Goal: Task Accomplishment & Management: Use online tool/utility

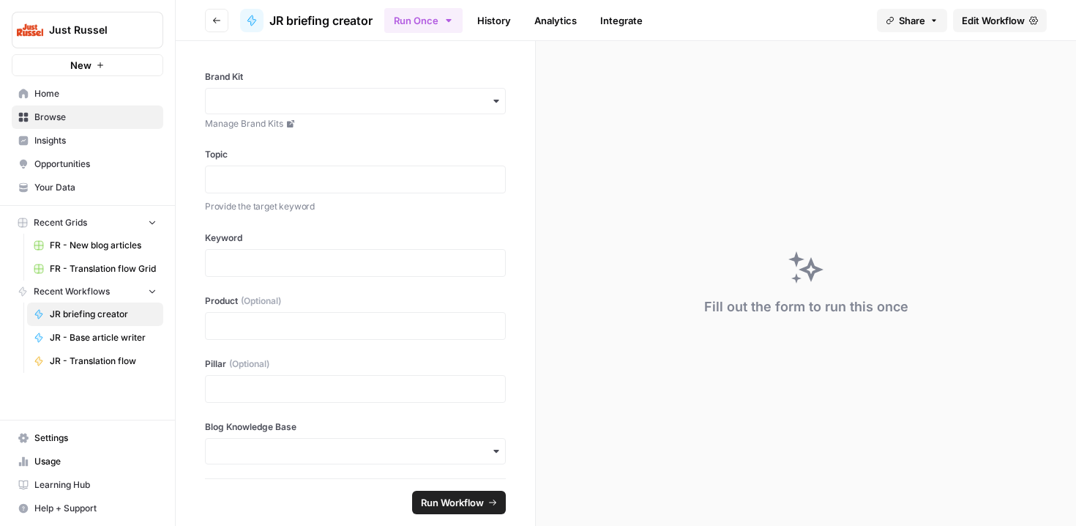
click at [92, 267] on span "FR - Translation flow Grid" at bounding box center [103, 268] width 107 height 13
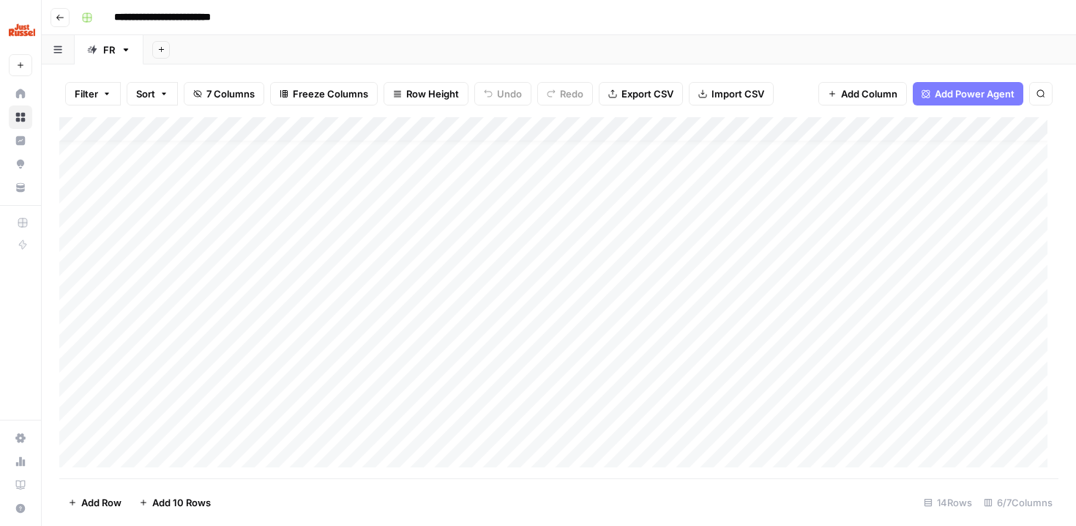
scroll to position [47, 0]
click at [198, 420] on div "Add Column" at bounding box center [558, 297] width 999 height 361
click at [198, 421] on textarea at bounding box center [258, 431] width 296 height 20
click at [74, 431] on div "Add Column" at bounding box center [558, 297] width 999 height 361
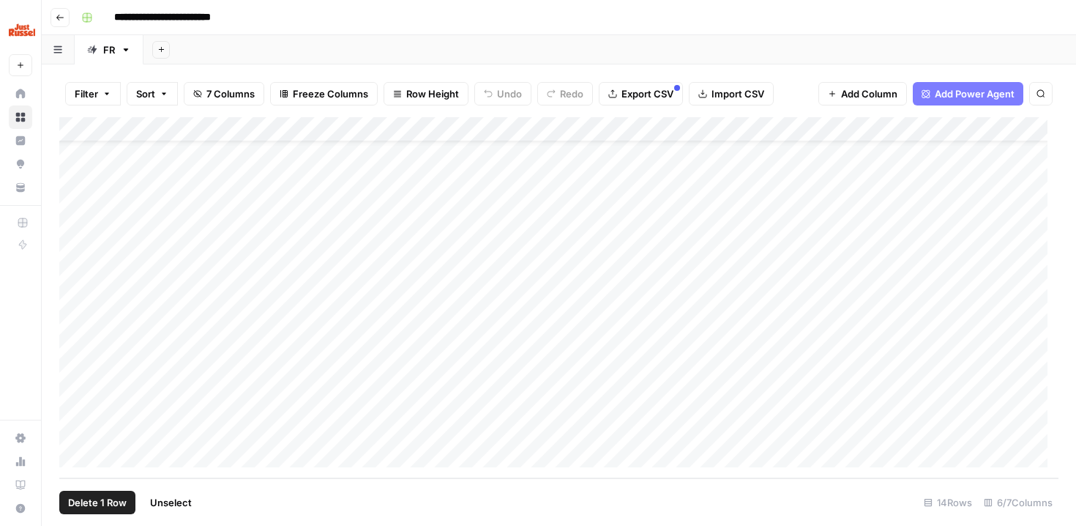
click at [74, 430] on div "Add Column" at bounding box center [558, 297] width 999 height 361
click at [73, 430] on div "Add Column" at bounding box center [558, 297] width 999 height 361
click at [70, 428] on div "Add Column" at bounding box center [558, 297] width 999 height 361
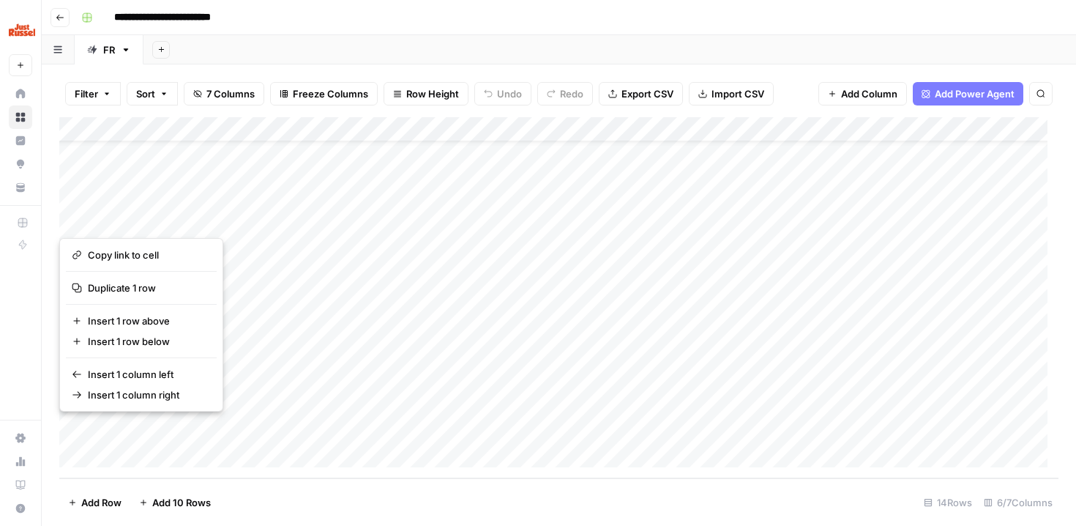
click at [77, 425] on button "button" at bounding box center [85, 430] width 52 height 26
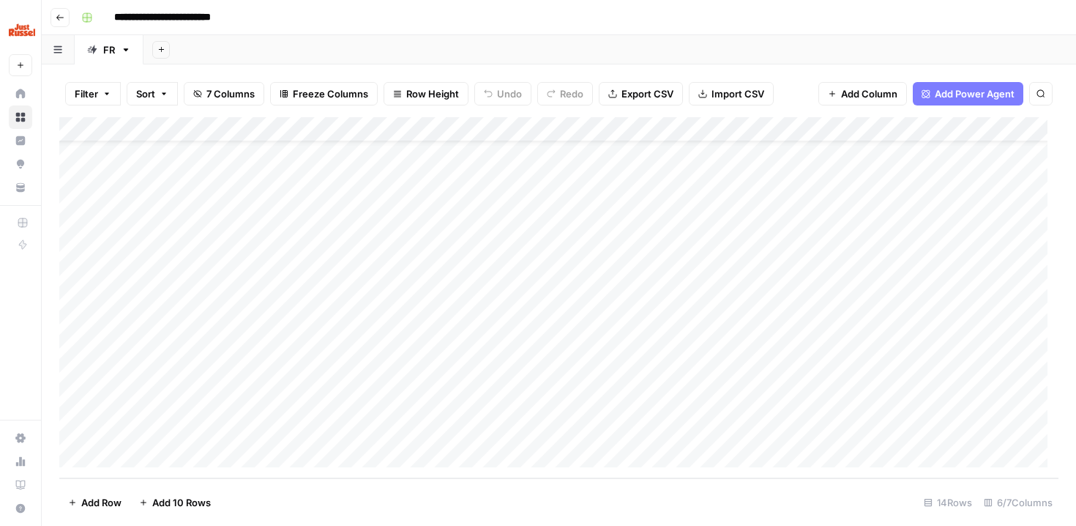
click at [351, 440] on div "Add Column" at bounding box center [558, 297] width 999 height 361
click at [70, 425] on div "Add Column" at bounding box center [558, 297] width 999 height 361
click at [78, 432] on div "Add Column" at bounding box center [558, 297] width 999 height 361
click at [149, 431] on div "Add Column" at bounding box center [558, 297] width 999 height 361
click at [162, 422] on div "Add Column" at bounding box center [558, 297] width 999 height 361
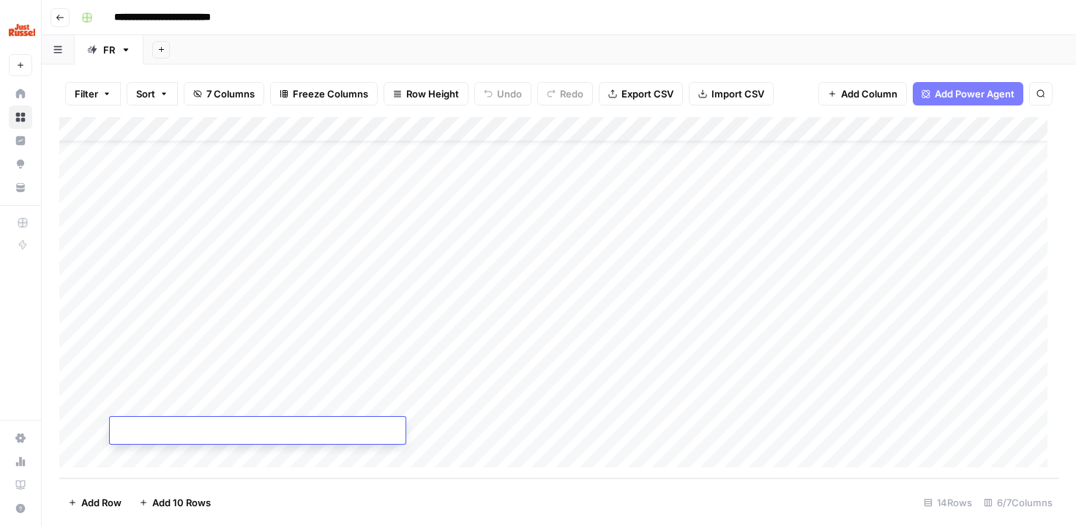
click at [162, 422] on textarea at bounding box center [258, 431] width 296 height 20
type textarea "**********"
click at [458, 423] on div "Add Column" at bounding box center [558, 297] width 999 height 361
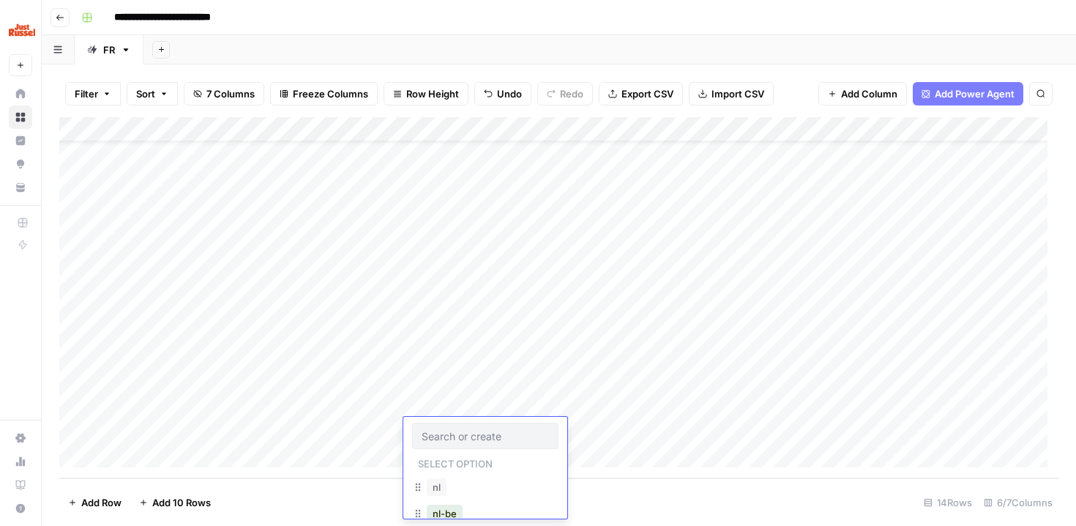
click at [458, 423] on div at bounding box center [485, 435] width 146 height 26
click at [455, 492] on button "nl-be" at bounding box center [445, 490] width 36 height 18
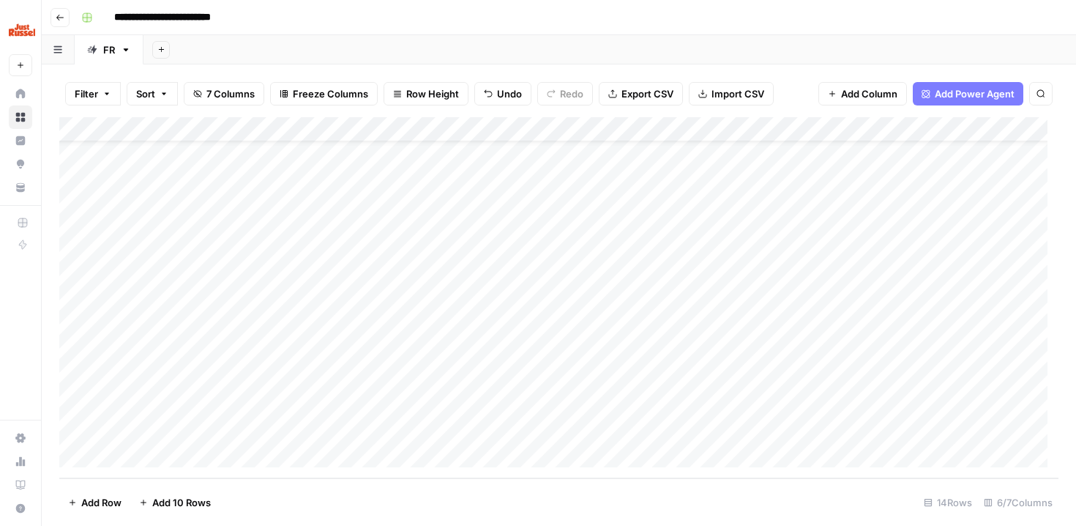
click at [602, 427] on div "Add Column" at bounding box center [558, 297] width 999 height 361
click at [862, 441] on div "Add Column" at bounding box center [558, 297] width 999 height 361
click at [818, 433] on div "Add Column" at bounding box center [558, 297] width 999 height 361
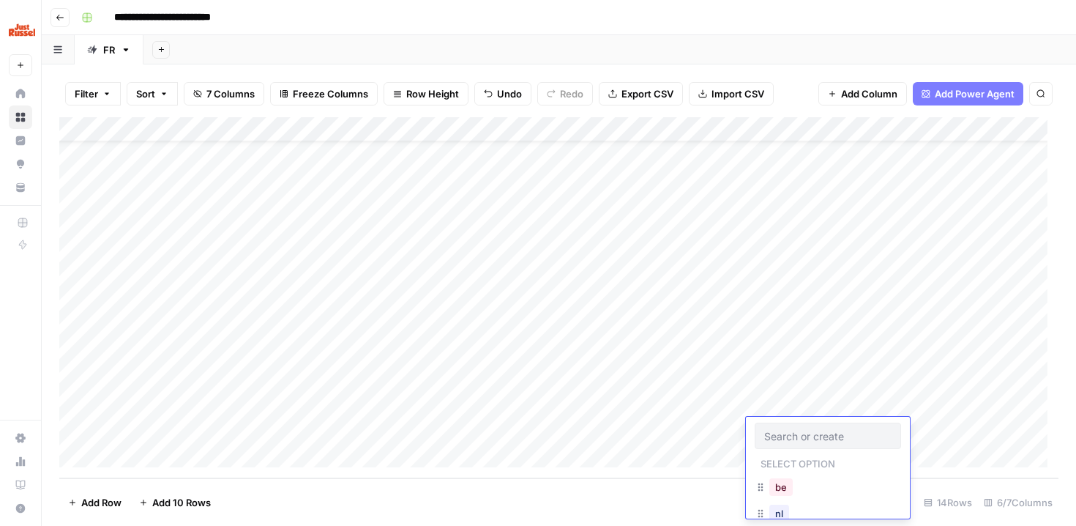
click at [818, 433] on input "text" at bounding box center [827, 435] width 127 height 13
click at [788, 487] on button "be" at bounding box center [780, 487] width 23 height 18
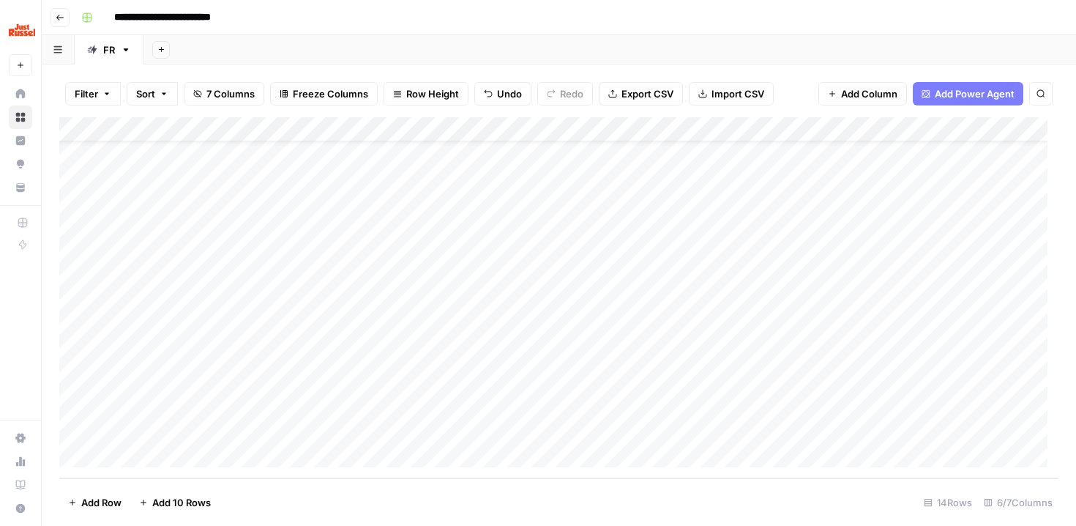
click at [663, 430] on div "Add Column" at bounding box center [558, 297] width 999 height 361
click at [810, 425] on div "Add Column" at bounding box center [558, 297] width 999 height 361
click at [428, 427] on div "Add Column" at bounding box center [558, 297] width 999 height 361
click at [430, 428] on div "Add Column" at bounding box center [558, 297] width 999 height 361
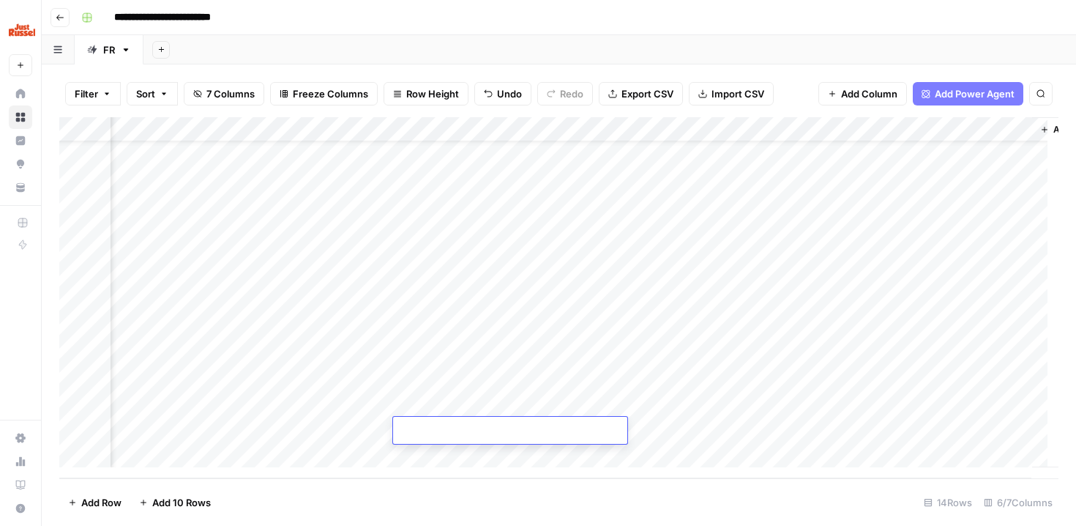
click at [430, 428] on textarea at bounding box center [510, 431] width 234 height 20
type textarea "**********"
click at [754, 430] on div "Add Column" at bounding box center [558, 297] width 999 height 361
click at [698, 426] on div "Add Column" at bounding box center [558, 297] width 999 height 361
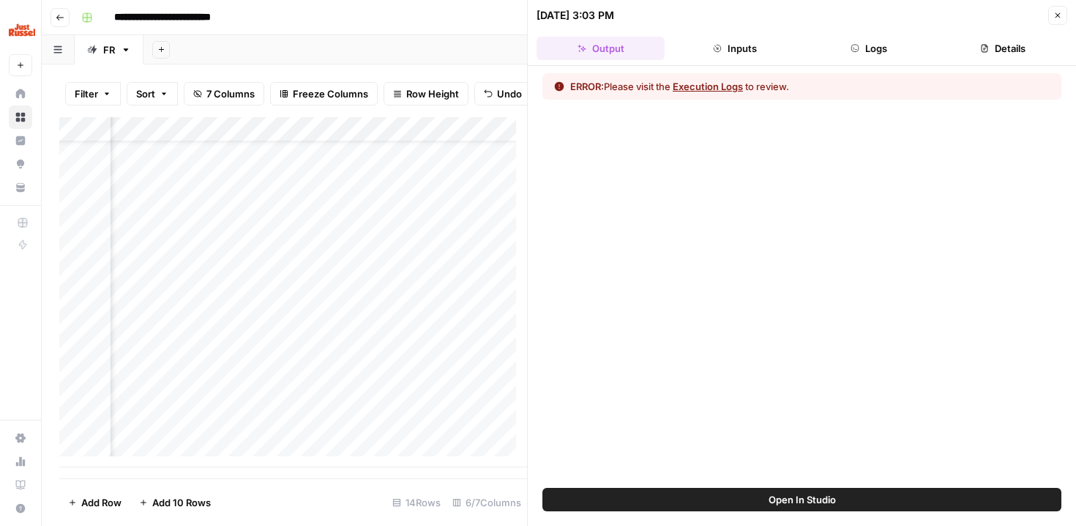
click at [1056, 20] on button "Close" at bounding box center [1057, 15] width 19 height 19
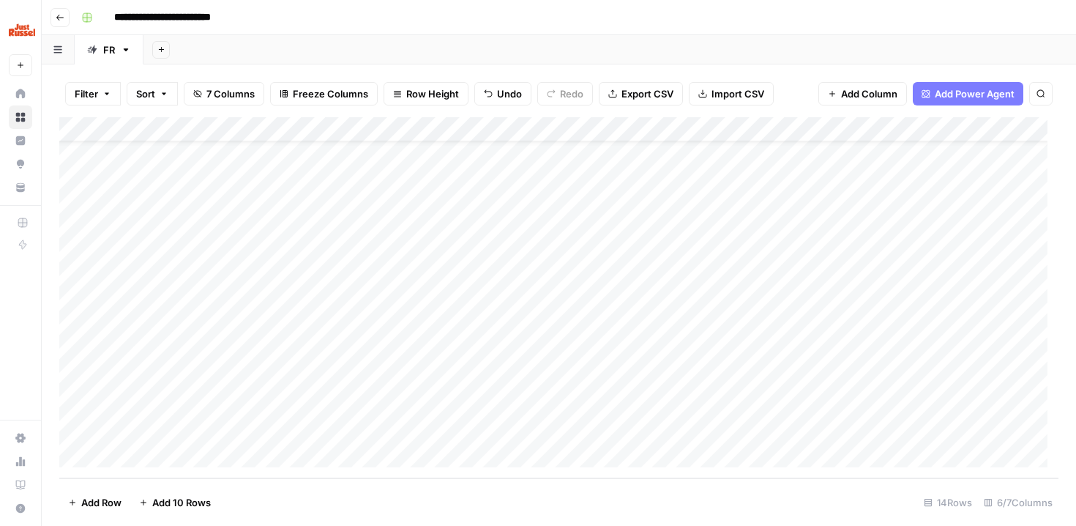
scroll to position [47, 0]
click at [76, 432] on div "Add Column" at bounding box center [558, 297] width 999 height 361
click at [91, 496] on span "Delete 1 Row" at bounding box center [97, 502] width 59 height 15
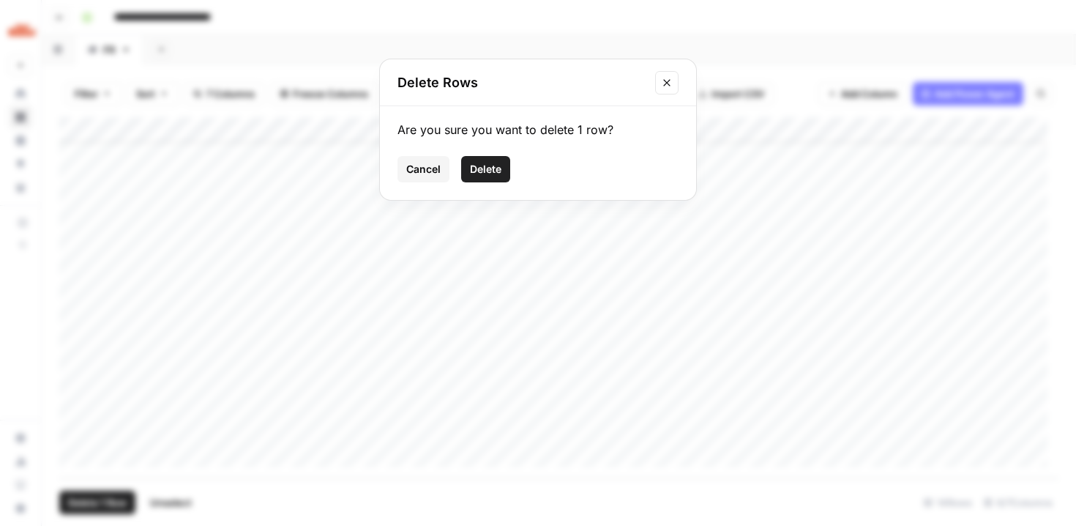
click at [478, 184] on div "Are you sure you want to delete 1 row? Cancel Delete" at bounding box center [538, 153] width 316 height 94
click at [478, 175] on span "Delete" at bounding box center [485, 169] width 31 height 15
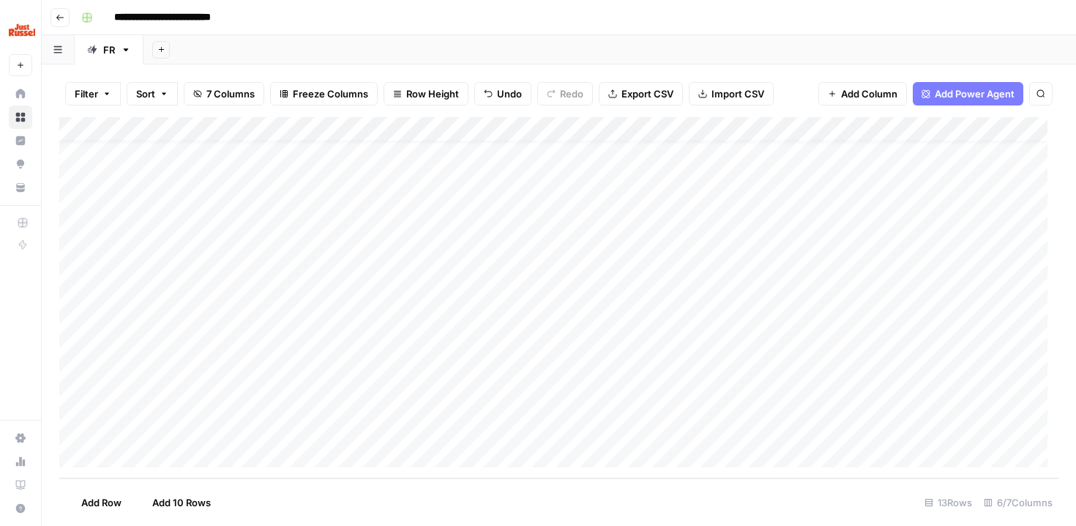
scroll to position [22, 0]
